Goal: Transaction & Acquisition: Purchase product/service

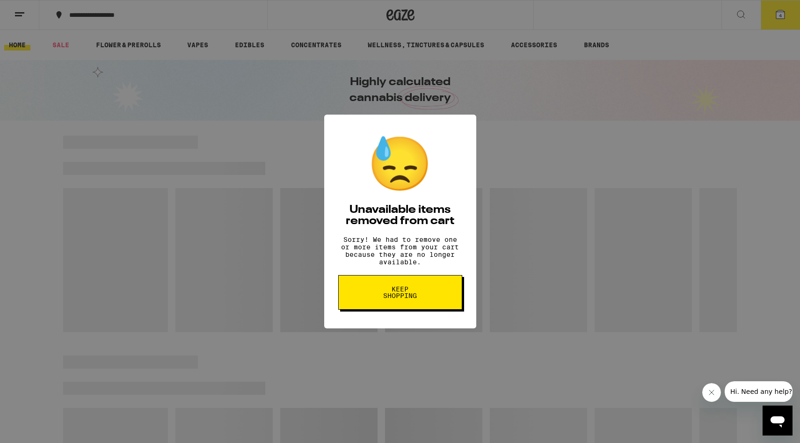
click at [375, 296] on button "Keep Shopping" at bounding box center [400, 292] width 124 height 35
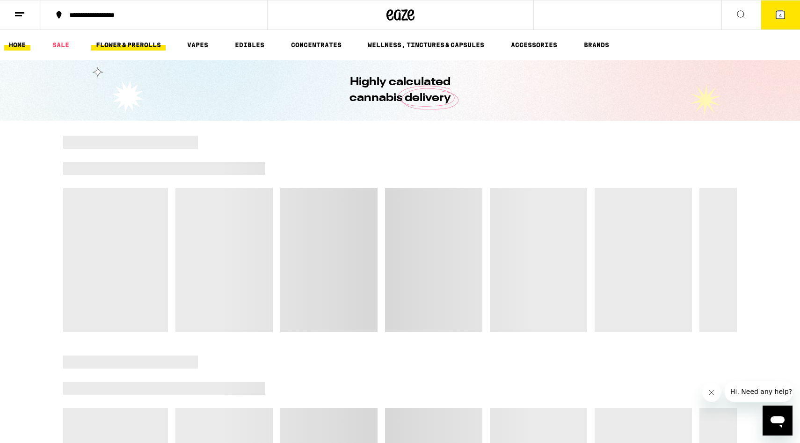
click at [120, 49] on link "FLOWER & PREROLLS" at bounding box center [128, 44] width 74 height 11
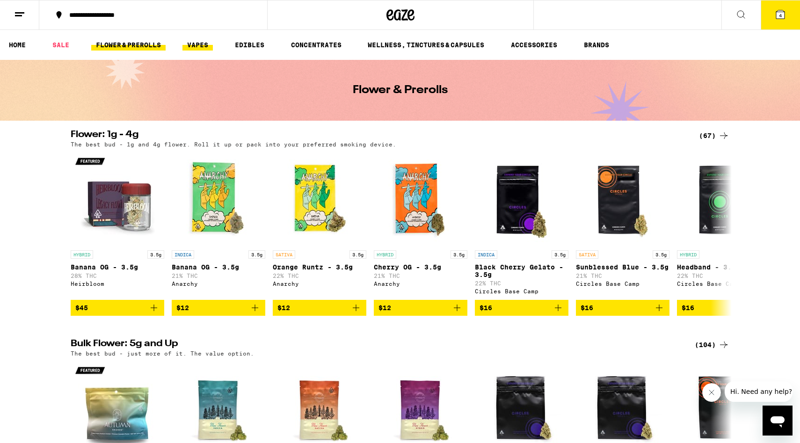
click at [194, 48] on link "VAPES" at bounding box center [197, 44] width 30 height 11
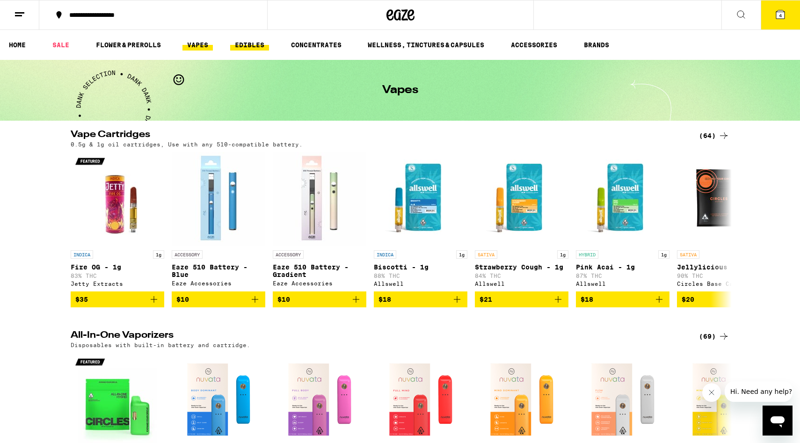
click at [240, 46] on link "EDIBLES" at bounding box center [249, 44] width 39 height 11
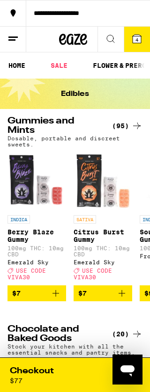
click at [136, 46] on button "4" at bounding box center [137, 39] width 26 height 25
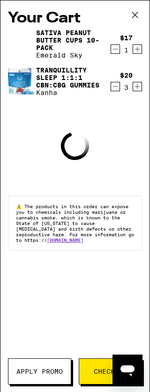
click at [134, 16] on icon at bounding box center [135, 15] width 14 height 14
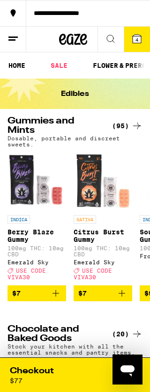
click at [111, 64] on link "FLOWER & PREROLLS" at bounding box center [125, 65] width 75 height 11
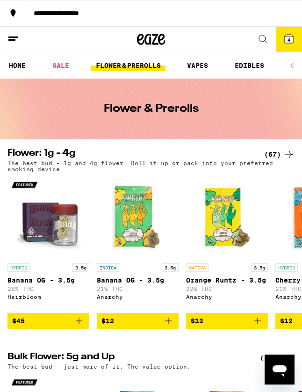
click at [201, 68] on link "VAPES" at bounding box center [197, 65] width 30 height 11
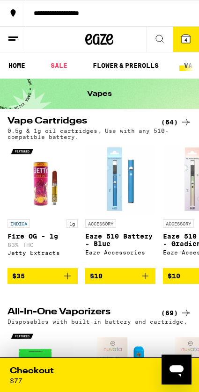
click at [123, 65] on link "FLOWER & PREROLLS" at bounding box center [125, 65] width 75 height 11
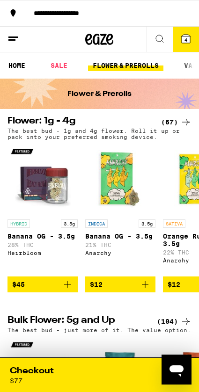
click at [66, 67] on link "SALE" at bounding box center [59, 65] width 26 height 11
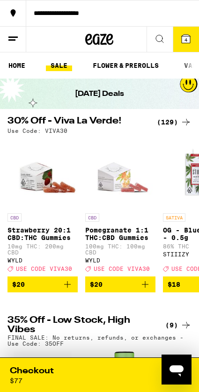
click at [116, 176] on img "Open page for Pomegranate 1:1 THC:CBD Gummies from WYLD" at bounding box center [120, 173] width 70 height 70
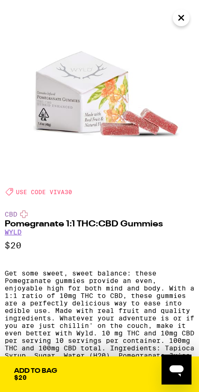
scroll to position [18, 0]
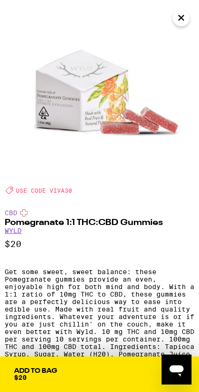
click at [184, 22] on icon "Close" at bounding box center [180, 18] width 11 height 14
